Goal: Task Accomplishment & Management: Use online tool/utility

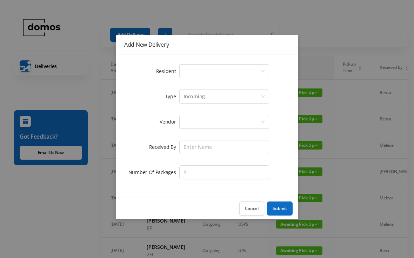
click at [206, 65] on div "Select a person" at bounding box center [222, 71] width 77 height 13
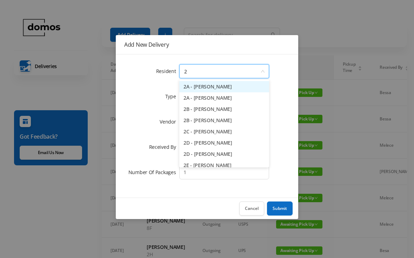
type input "2a"
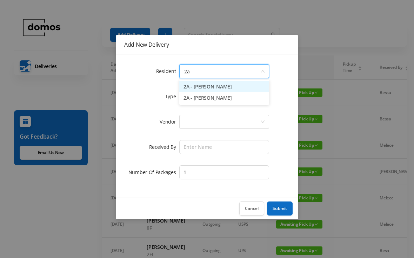
click at [216, 100] on li "2A - [PERSON_NAME]" at bounding box center [224, 97] width 90 height 11
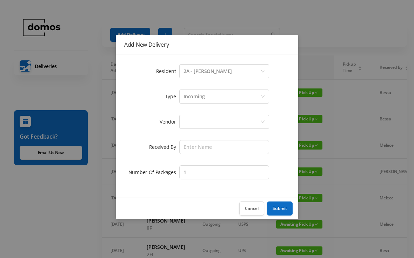
click at [221, 123] on div at bounding box center [222, 121] width 77 height 13
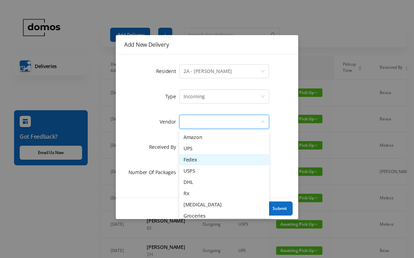
click at [201, 163] on li "Fedex" at bounding box center [224, 159] width 90 height 11
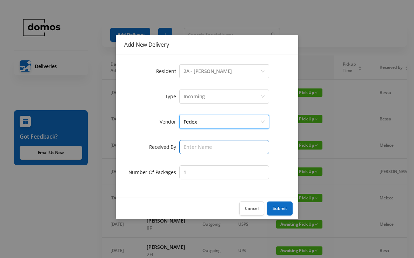
click at [222, 146] on input "text" at bounding box center [224, 147] width 90 height 14
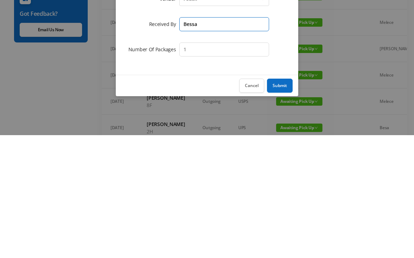
type input "Bessa"
click at [284, 202] on button "Submit" at bounding box center [280, 209] width 26 height 14
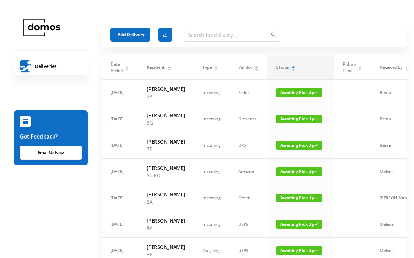
click at [131, 37] on button "Add Delivery" at bounding box center [130, 35] width 40 height 14
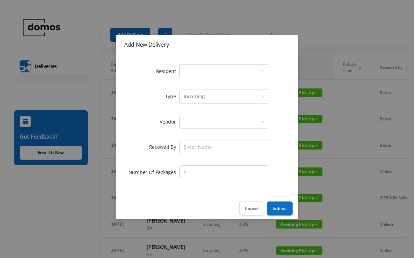
click at [203, 76] on div "Select a person" at bounding box center [222, 71] width 77 height 13
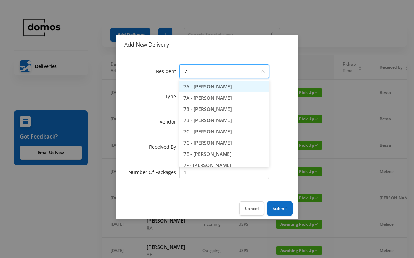
type input "7a"
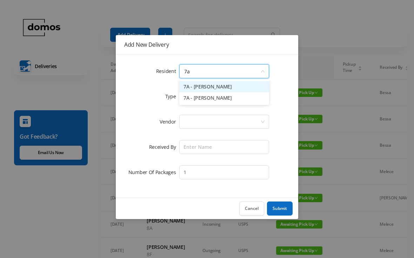
click at [210, 103] on li "7A - [PERSON_NAME]" at bounding box center [224, 97] width 90 height 11
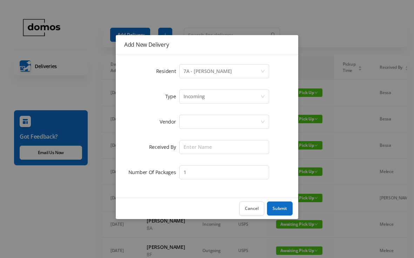
click at [228, 121] on div at bounding box center [222, 121] width 77 height 13
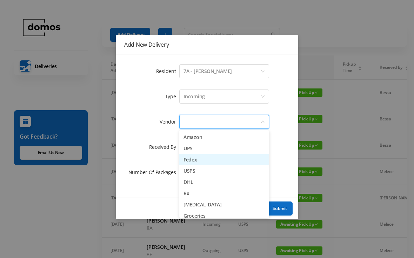
click at [202, 160] on li "Fedex" at bounding box center [224, 159] width 90 height 11
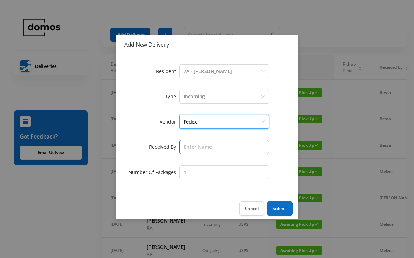
click at [229, 144] on input "text" at bounding box center [224, 147] width 90 height 14
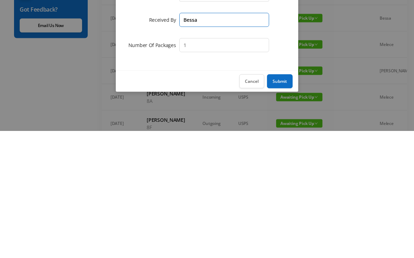
type input "Bessa"
click at [284, 202] on button "Submit" at bounding box center [280, 209] width 26 height 14
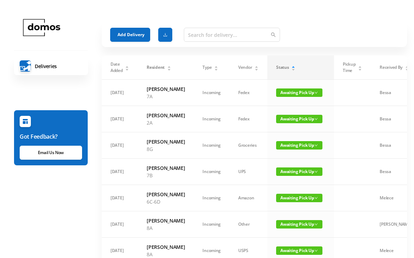
click at [129, 36] on button "Add Delivery" at bounding box center [130, 35] width 40 height 14
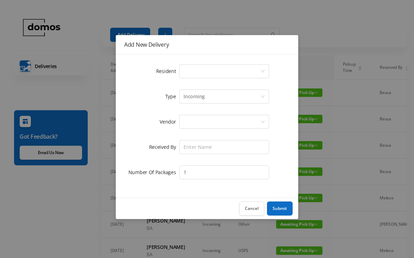
click at [209, 67] on div "Select a person" at bounding box center [222, 71] width 77 height 13
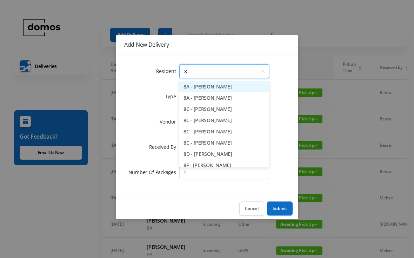
type input "8g"
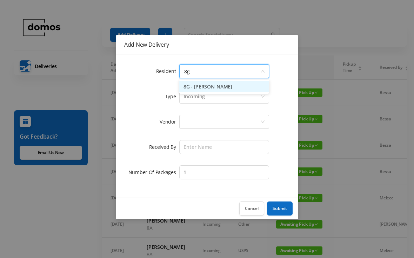
click at [228, 89] on li "8G - [PERSON_NAME]" at bounding box center [224, 86] width 90 height 11
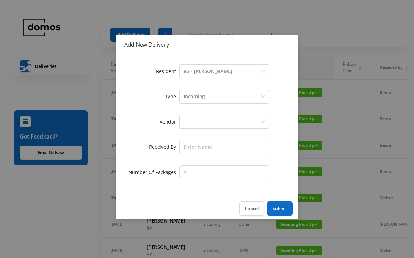
click at [224, 121] on div at bounding box center [222, 121] width 77 height 13
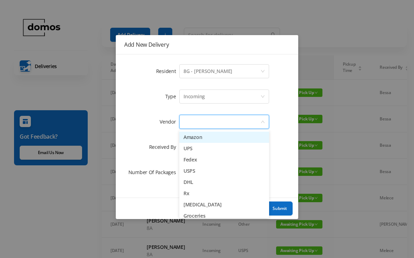
click at [210, 138] on li "Amazon" at bounding box center [224, 137] width 90 height 11
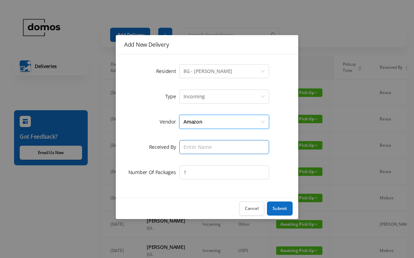
click at [214, 149] on input "text" at bounding box center [224, 147] width 90 height 14
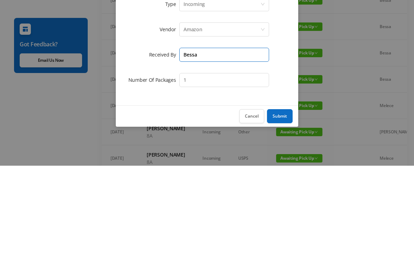
type input "Bessa"
click at [216, 165] on input "1" at bounding box center [224, 172] width 90 height 14
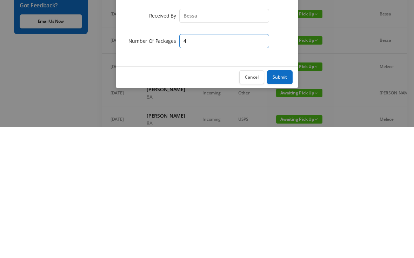
type input "4"
click at [283, 202] on button "Submit" at bounding box center [280, 209] width 26 height 14
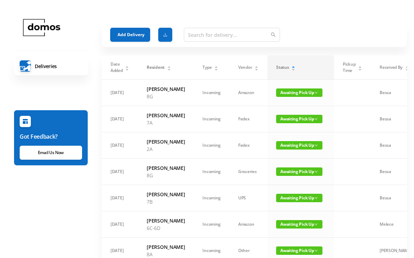
click at [132, 32] on button "Add Delivery" at bounding box center [130, 35] width 40 height 14
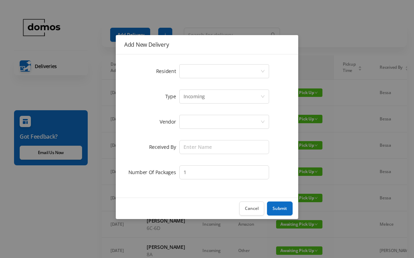
click at [205, 68] on div "Select a person" at bounding box center [222, 71] width 77 height 13
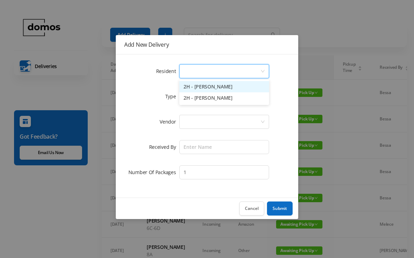
click at [229, 103] on div "Incoming" at bounding box center [222, 96] width 77 height 13
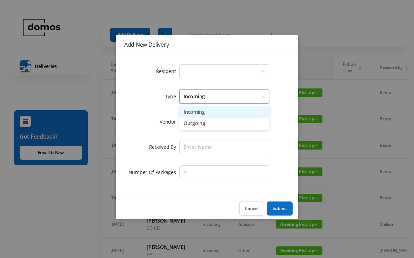
click at [215, 113] on li "Incoming" at bounding box center [224, 111] width 90 height 11
click at [218, 70] on div "Select a person" at bounding box center [222, 71] width 77 height 13
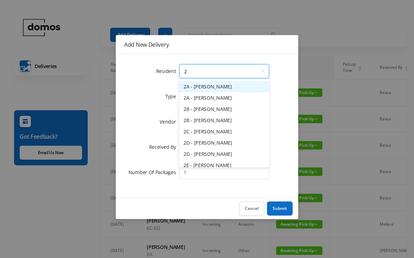
type input "2h"
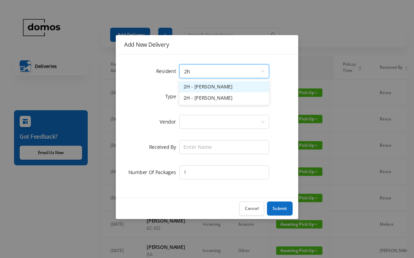
click at [224, 101] on li "2H - [PERSON_NAME]" at bounding box center [224, 97] width 90 height 11
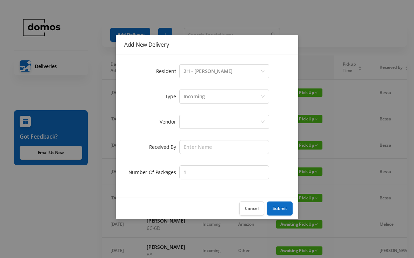
click at [231, 123] on div at bounding box center [222, 121] width 77 height 13
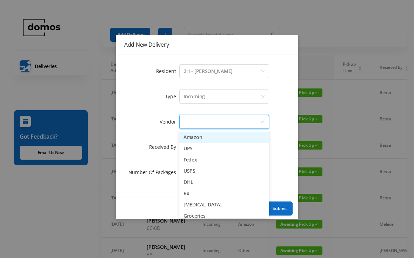
click at [209, 143] on li "Amazon" at bounding box center [224, 137] width 90 height 11
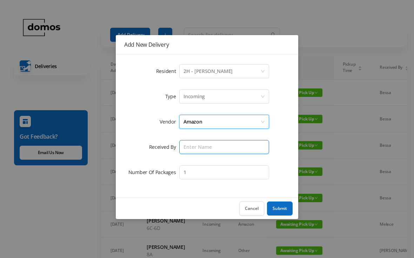
click at [224, 148] on input "text" at bounding box center [224, 147] width 90 height 14
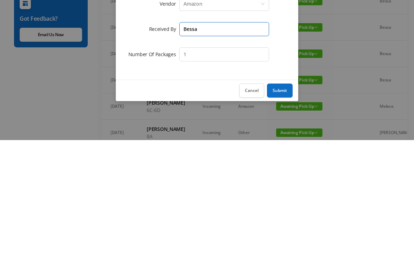
type input "Bessa"
click at [283, 202] on button "Submit" at bounding box center [280, 209] width 26 height 14
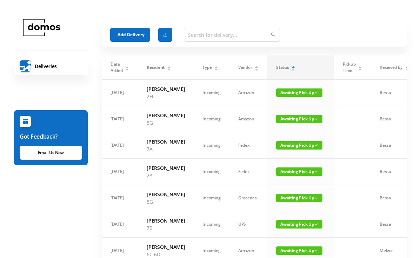
click at [130, 34] on button "Add Delivery" at bounding box center [130, 35] width 40 height 14
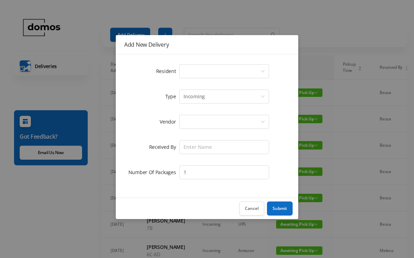
click at [203, 75] on div "Select a person" at bounding box center [222, 71] width 77 height 13
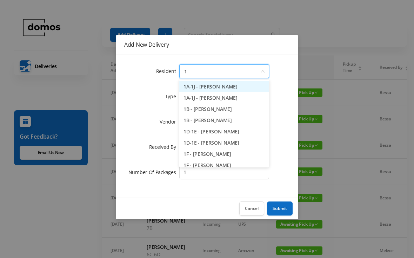
type input "1a"
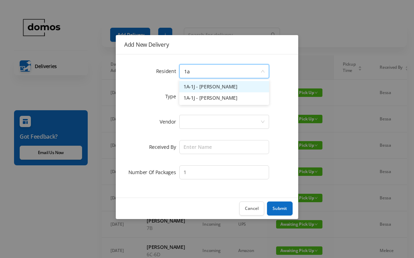
click at [213, 88] on li "1A-1J - [PERSON_NAME]" at bounding box center [224, 86] width 90 height 11
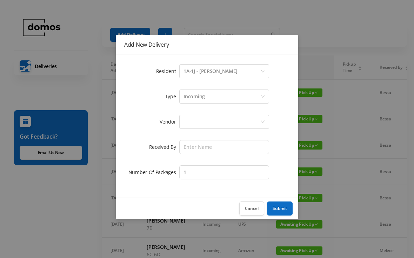
click at [211, 121] on div at bounding box center [222, 121] width 77 height 13
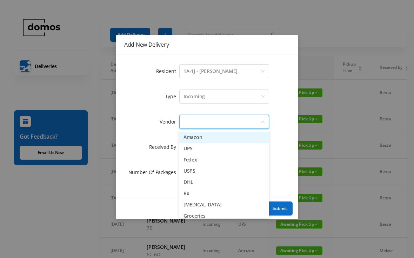
click at [201, 138] on li "Amazon" at bounding box center [224, 137] width 90 height 11
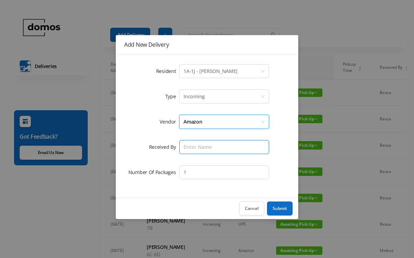
click at [215, 145] on input "text" at bounding box center [224, 147] width 90 height 14
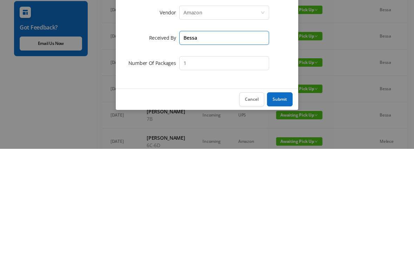
type input "Bessa"
click at [283, 202] on button "Submit" at bounding box center [280, 209] width 26 height 14
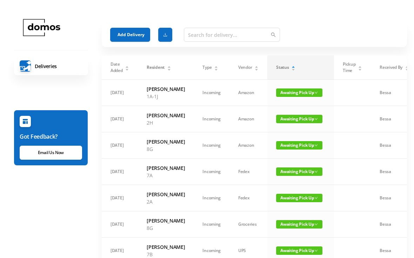
click at [134, 38] on button "Add Delivery" at bounding box center [130, 35] width 40 height 14
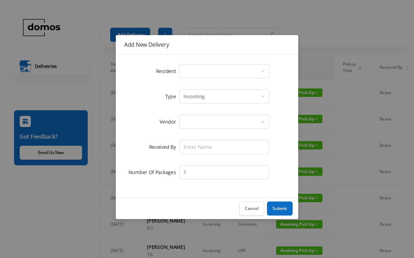
click at [216, 68] on div "Select a person" at bounding box center [222, 71] width 77 height 13
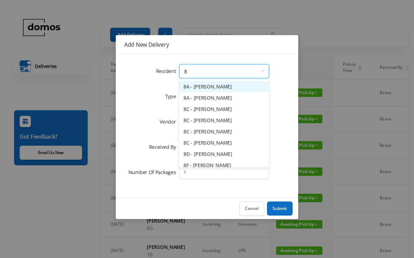
type input "8c"
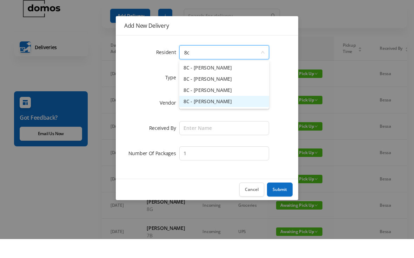
click at [231, 115] on li "8C - [PERSON_NAME]" at bounding box center [224, 120] width 90 height 11
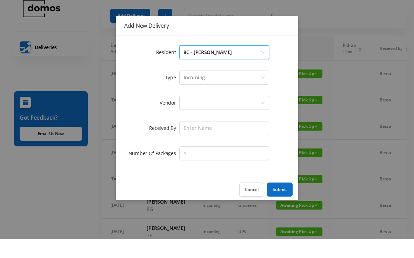
scroll to position [19, 0]
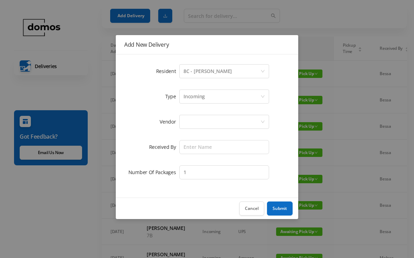
click at [233, 120] on div at bounding box center [222, 121] width 77 height 13
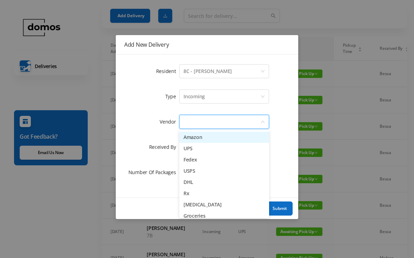
click at [210, 136] on li "Amazon" at bounding box center [224, 137] width 90 height 11
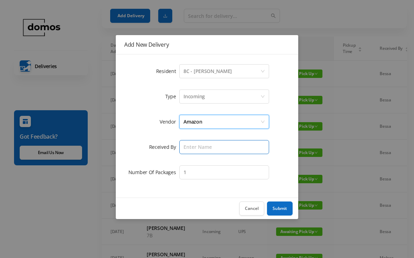
click at [222, 148] on input "text" at bounding box center [224, 147] width 90 height 14
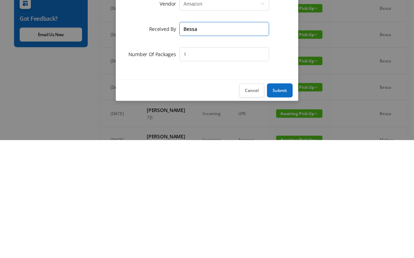
type input "Bessa"
click at [281, 202] on button "Submit" at bounding box center [280, 209] width 26 height 14
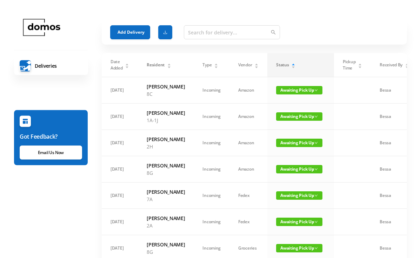
scroll to position [0, 0]
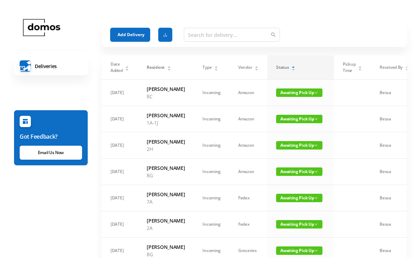
click at [136, 33] on button "Add Delivery" at bounding box center [130, 35] width 40 height 14
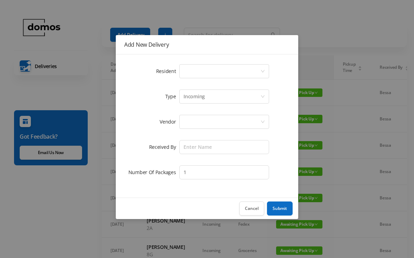
click at [223, 68] on div "Select a person" at bounding box center [222, 71] width 77 height 13
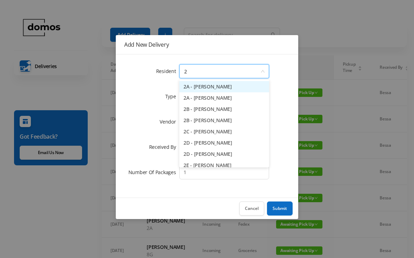
type input "2d"
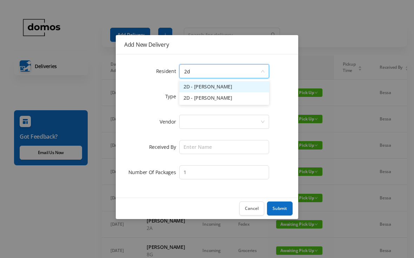
click at [225, 87] on li "2D - [PERSON_NAME]" at bounding box center [224, 86] width 90 height 11
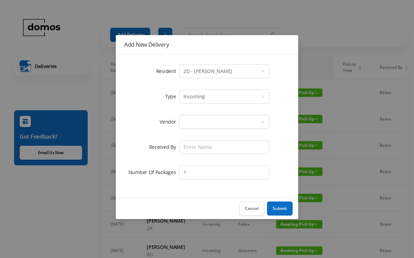
click at [229, 115] on div at bounding box center [222, 121] width 77 height 13
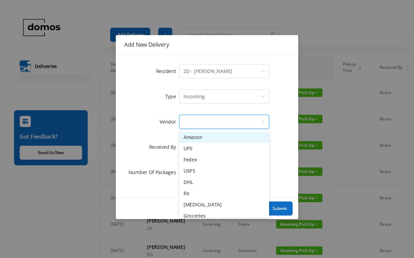
click at [211, 140] on li "Amazon" at bounding box center [224, 137] width 90 height 11
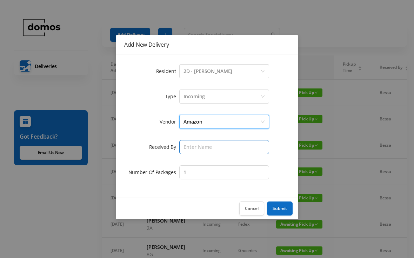
click at [226, 147] on input "text" at bounding box center [224, 147] width 90 height 14
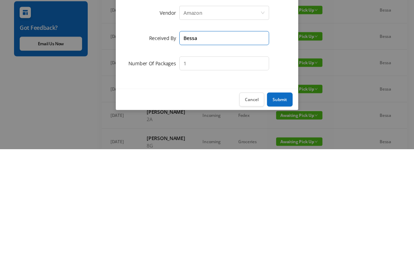
type input "Bessa"
click at [279, 202] on button "Submit" at bounding box center [280, 209] width 26 height 14
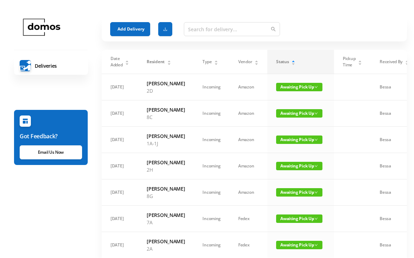
click at [137, 29] on button "Add Delivery" at bounding box center [130, 29] width 40 height 14
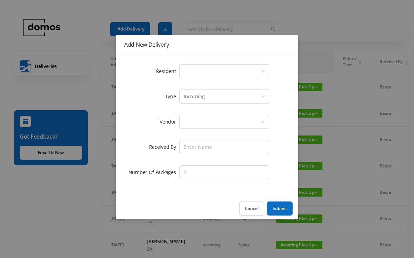
click at [204, 72] on div "Select a person" at bounding box center [222, 71] width 77 height 13
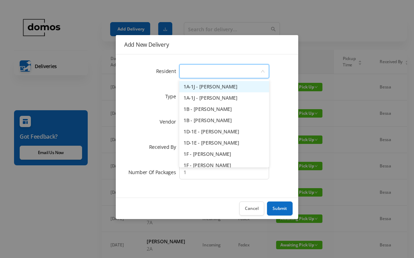
scroll to position [5, 0]
type input "4g"
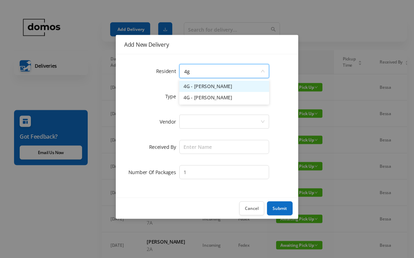
click at [223, 97] on li "4G - [PERSON_NAME]" at bounding box center [224, 97] width 90 height 11
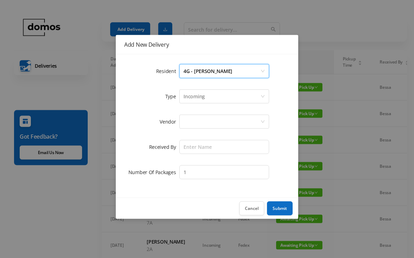
scroll to position [6, 0]
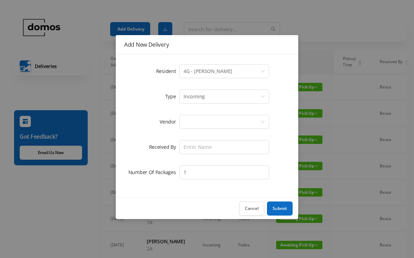
click at [218, 124] on div at bounding box center [222, 121] width 77 height 13
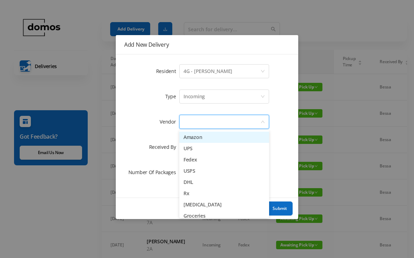
click at [206, 140] on li "Amazon" at bounding box center [224, 137] width 90 height 11
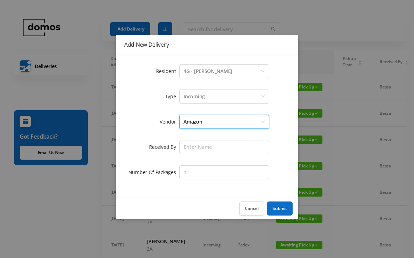
click at [215, 138] on form "Resident Select a person 4G - [PERSON_NAME] Type Incoming Vendor Amazon Receive…" at bounding box center [207, 122] width 166 height 118
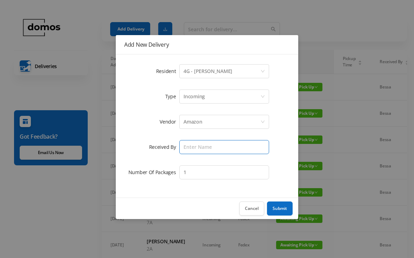
click at [219, 145] on input "text" at bounding box center [224, 147] width 90 height 14
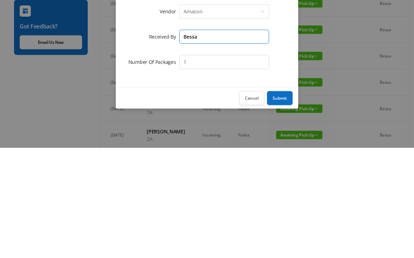
type input "Bessa"
click at [280, 202] on button "Submit" at bounding box center [280, 209] width 26 height 14
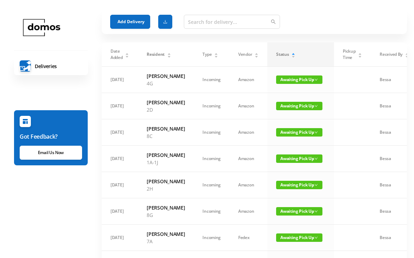
scroll to position [0, 0]
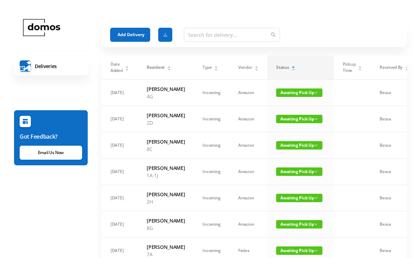
click at [135, 32] on button "Add Delivery" at bounding box center [130, 35] width 40 height 14
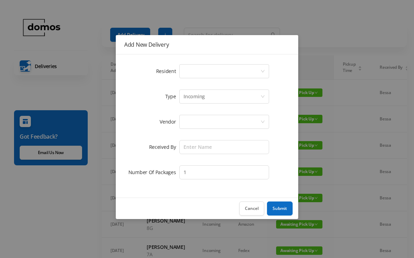
click at [208, 75] on div "Select a person" at bounding box center [222, 71] width 77 height 13
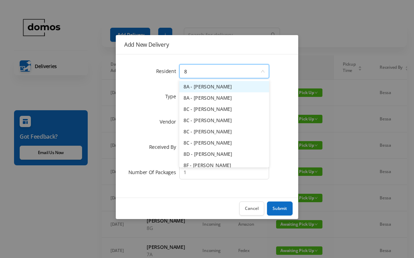
type input "8f"
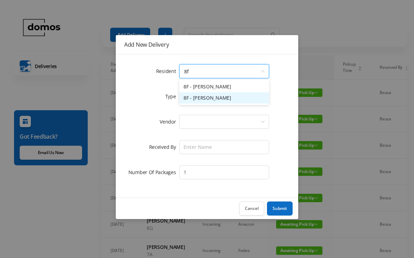
click at [218, 100] on li "8F - [PERSON_NAME]" at bounding box center [224, 97] width 90 height 11
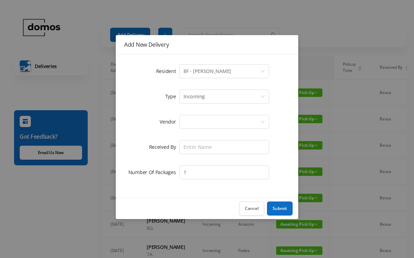
click at [226, 122] on div at bounding box center [222, 121] width 77 height 13
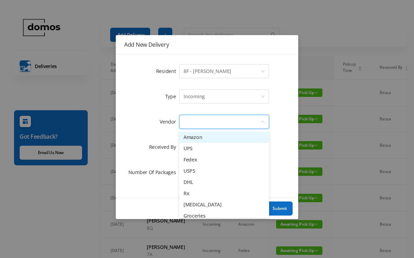
click at [210, 139] on li "Amazon" at bounding box center [224, 137] width 90 height 11
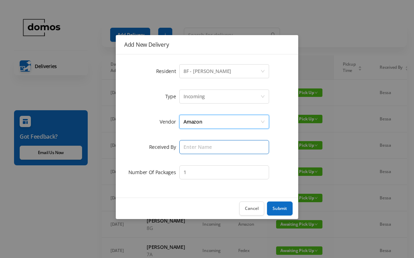
click at [223, 149] on input "text" at bounding box center [224, 147] width 90 height 14
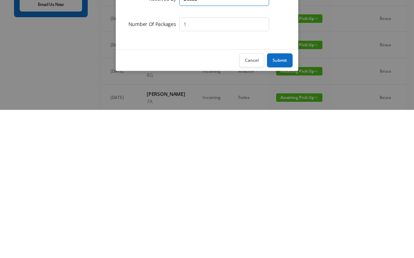
type input "Bessa"
click at [282, 202] on button "Submit" at bounding box center [280, 209] width 26 height 14
